Goal: Information Seeking & Learning: Understand process/instructions

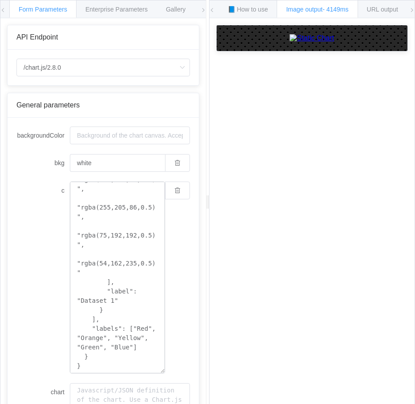
scroll to position [159, 0]
click at [168, 13] on div "Gallery" at bounding box center [175, 9] width 38 height 18
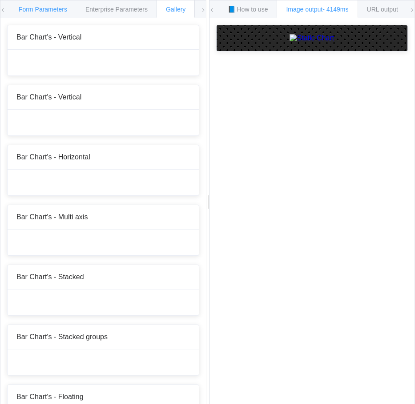
click at [54, 8] on span "Form Parameters" at bounding box center [43, 9] width 48 height 7
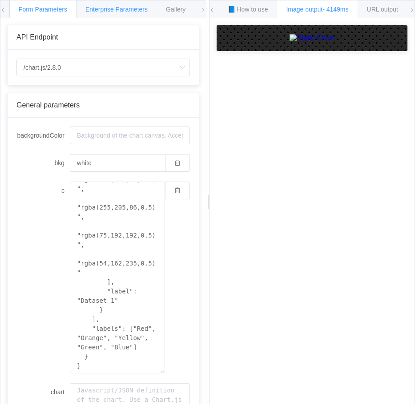
click at [108, 7] on span "Enterprise Parameters" at bounding box center [116, 9] width 62 height 7
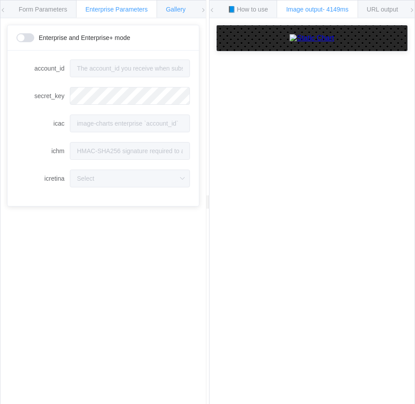
click at [177, 6] on span "Gallery" at bounding box center [176, 9] width 20 height 7
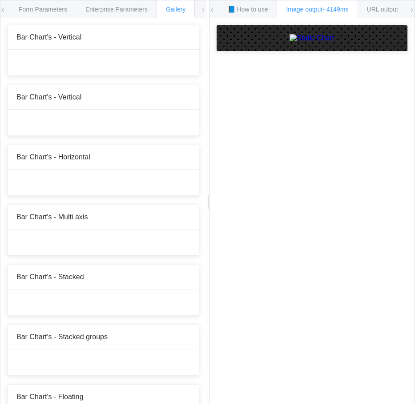
click at [202, 11] on icon at bounding box center [202, 10] width 5 height 5
click at [113, 15] on div "URL Parameters" at bounding box center [108, 9] width 65 height 18
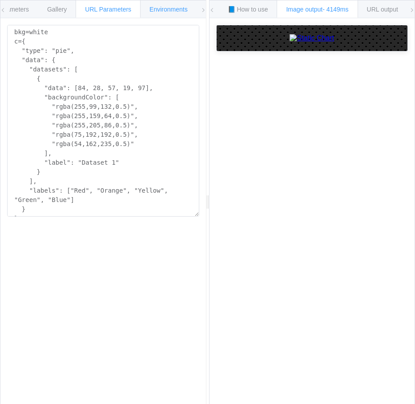
click at [155, 8] on span "Environments" at bounding box center [168, 9] width 38 height 7
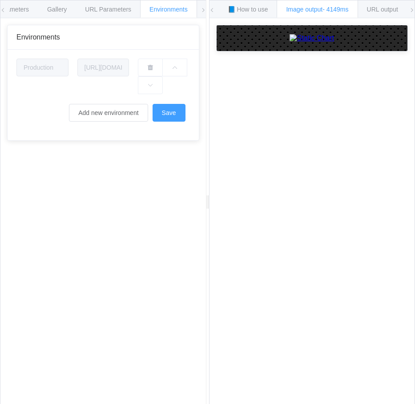
click at [201, 12] on icon at bounding box center [202, 10] width 5 height 5
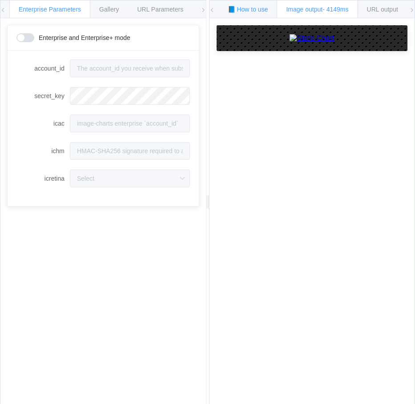
click at [231, 7] on span "📘 How to use" at bounding box center [247, 9] width 40 height 7
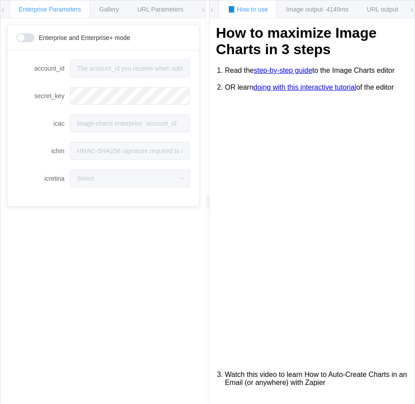
click at [2, 13] on span at bounding box center [2, 10] width 5 height 20
click at [22, 12] on span "Form Parameters" at bounding box center [43, 9] width 48 height 7
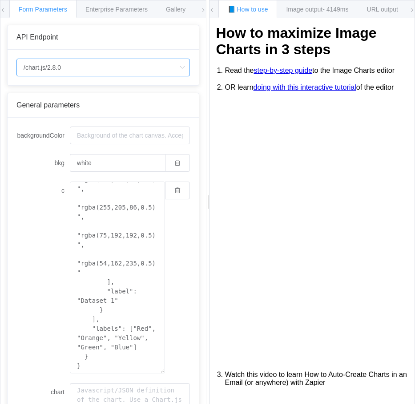
click at [52, 66] on input "/chart.js/2.8.0" at bounding box center [102, 68] width 173 height 18
click at [92, 66] on input "/chart.js/2.8.0" at bounding box center [102, 68] width 173 height 18
